Goal: Transaction & Acquisition: Download file/media

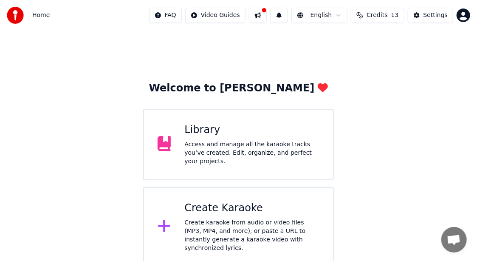
click at [243, 157] on div "Access and manage all the karaoke tracks you’ve created. Edit, organize, and pe…" at bounding box center [251, 152] width 135 height 25
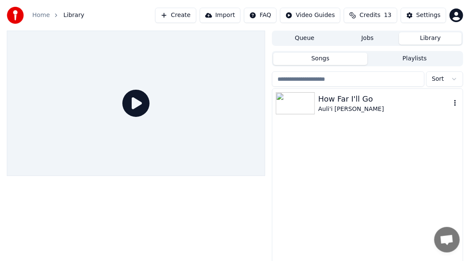
click at [328, 108] on div "Auli'i [PERSON_NAME]" at bounding box center [384, 109] width 133 height 8
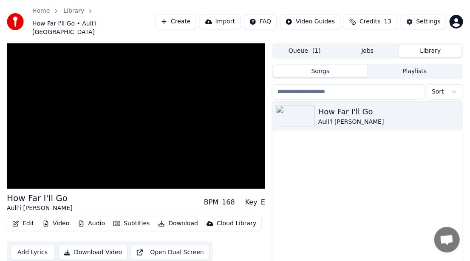
click at [229, 219] on div "Cloud Library" at bounding box center [237, 223] width 40 height 8
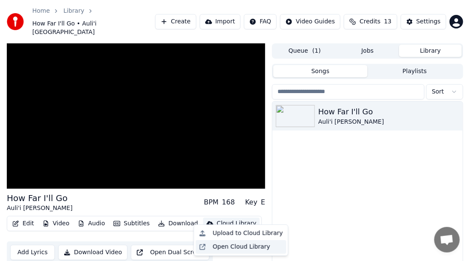
click at [234, 247] on div "Open Cloud Library" at bounding box center [241, 247] width 57 height 8
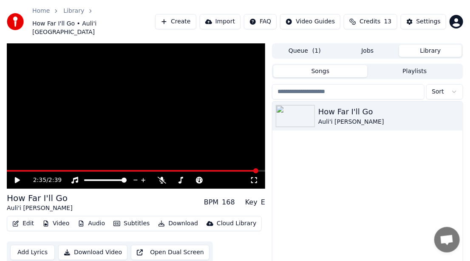
click at [233, 219] on div "Cloud Library" at bounding box center [237, 223] width 40 height 8
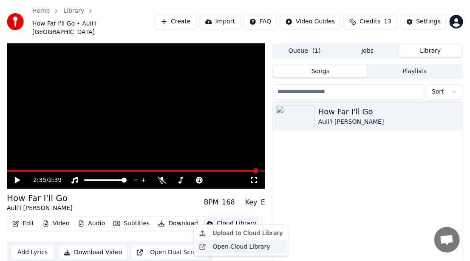
click at [245, 246] on div "Open Cloud Library" at bounding box center [241, 247] width 57 height 8
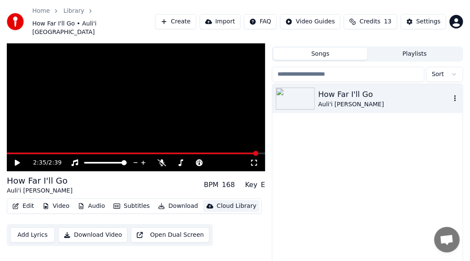
scroll to position [27, 0]
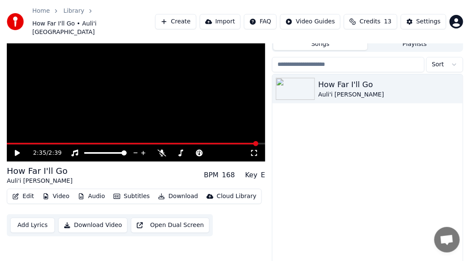
click at [92, 218] on button "Download Video" at bounding box center [92, 225] width 69 height 15
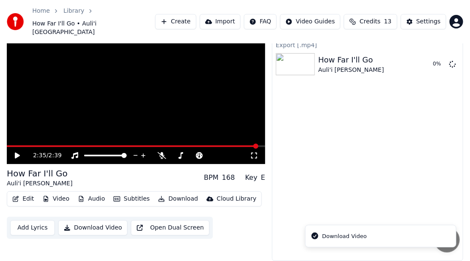
scroll to position [16, 0]
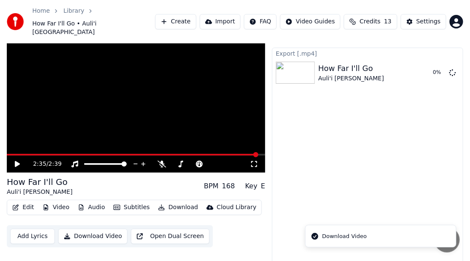
click at [338, 238] on div "Download Video" at bounding box center [344, 236] width 45 height 8
click at [370, 235] on li "Download Video" at bounding box center [380, 236] width 151 height 23
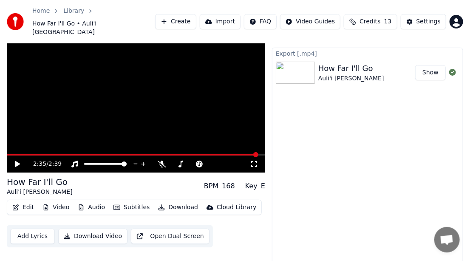
click at [156, 229] on button "Open Dual Screen" at bounding box center [170, 236] width 79 height 15
click at [99, 229] on button "Download Video" at bounding box center [92, 236] width 69 height 15
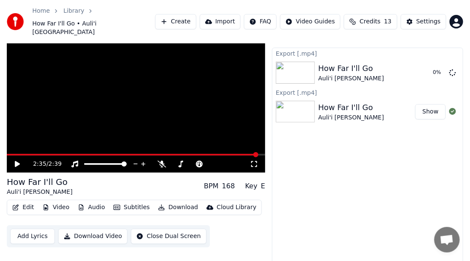
click at [78, 229] on button "Download Video" at bounding box center [92, 236] width 69 height 15
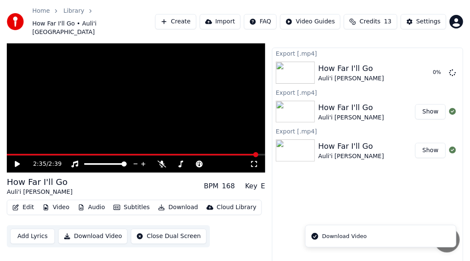
click at [314, 236] on icon "Notifications alt+T" at bounding box center [314, 236] width 7 height 7
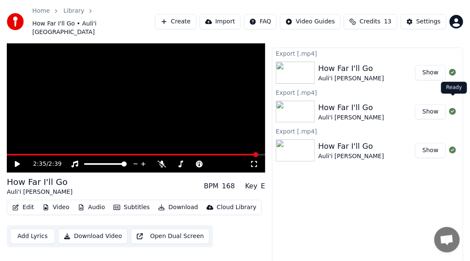
click at [449, 108] on icon at bounding box center [452, 111] width 7 height 7
click at [429, 104] on button "Show" at bounding box center [430, 111] width 31 height 15
click at [452, 147] on icon at bounding box center [452, 150] width 7 height 7
click at [436, 143] on button "Show" at bounding box center [430, 150] width 31 height 15
